Goal: Book appointment/travel/reservation

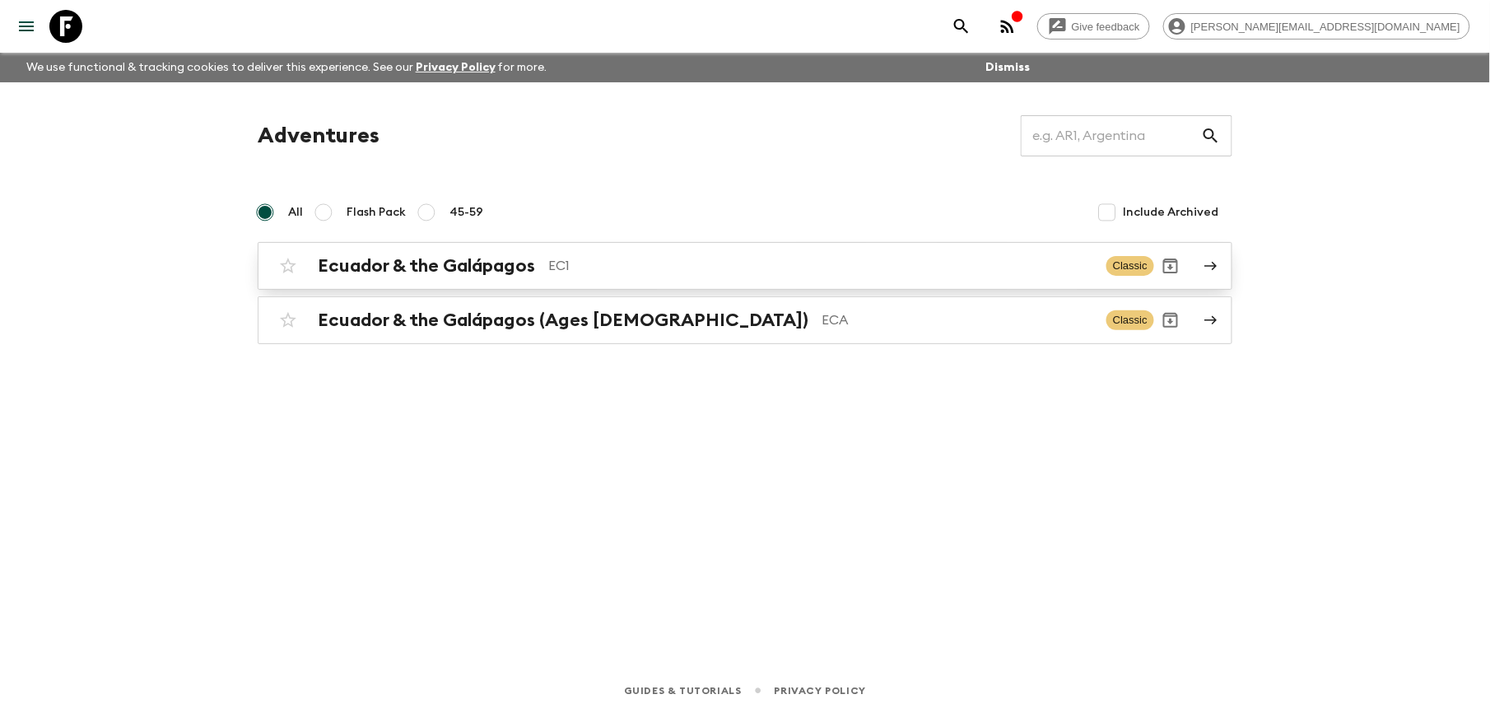
click at [481, 270] on h2 "Ecuador & the Galápagos" at bounding box center [426, 265] width 217 height 21
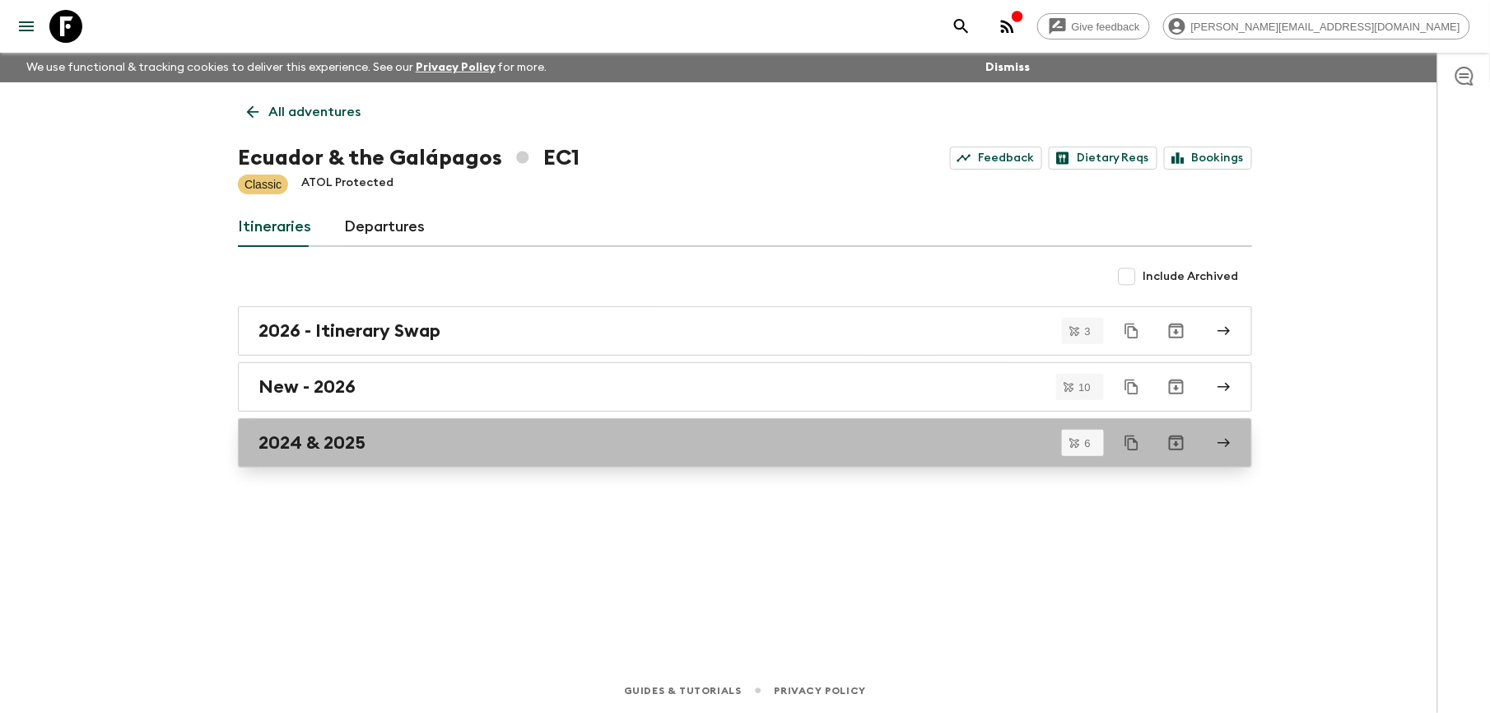
click at [314, 451] on h2 "2024 & 2025" at bounding box center [311, 442] width 107 height 21
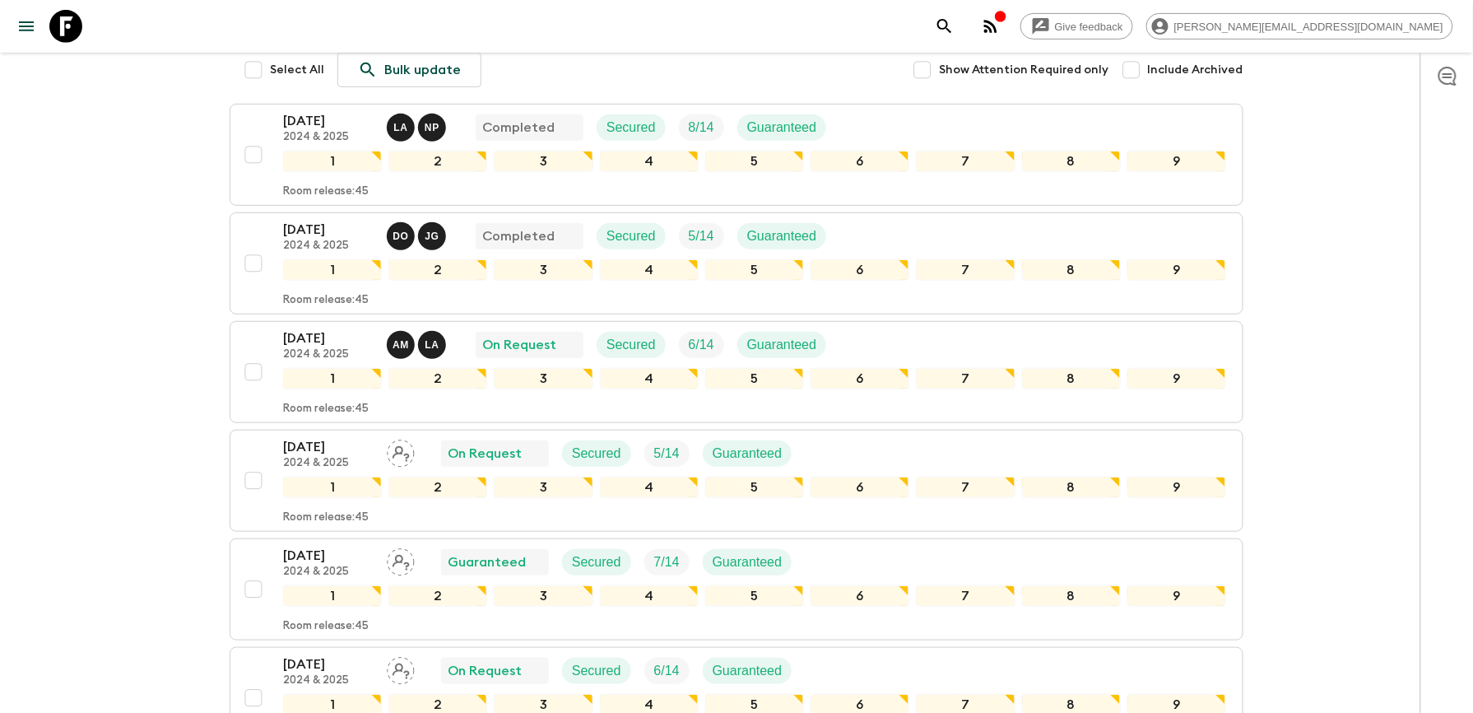
scroll to position [329, 0]
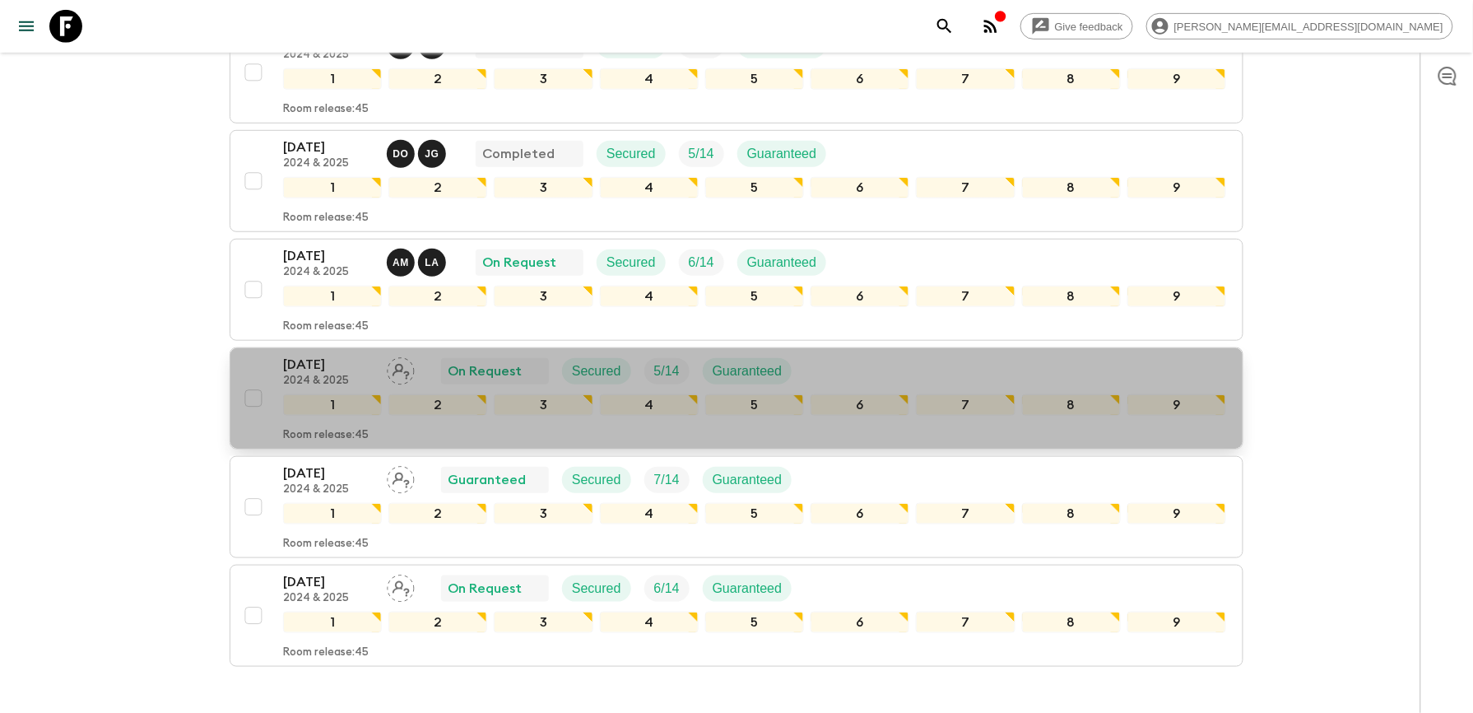
click at [296, 365] on p "[DATE]" at bounding box center [328, 365] width 91 height 20
